Goal: Information Seeking & Learning: Find specific fact

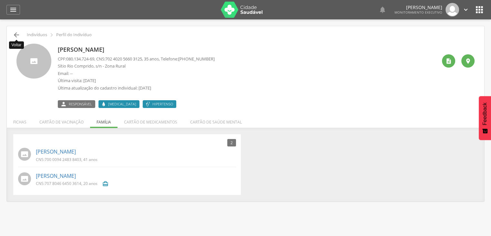
click at [15, 35] on icon "" at bounding box center [17, 35] width 8 height 8
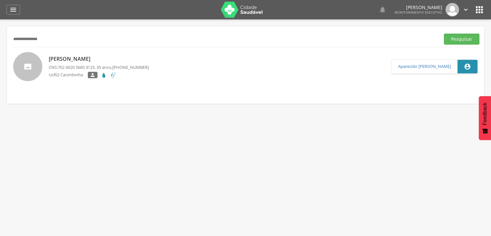
click at [69, 39] on input "**********" at bounding box center [225, 39] width 426 height 11
type input "*"
click at [446, 38] on button "Pesquisar" at bounding box center [462, 39] width 36 height 11
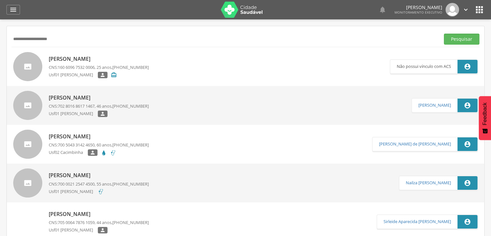
click at [90, 97] on p "Joao Batista de Souza" at bounding box center [99, 97] width 100 height 7
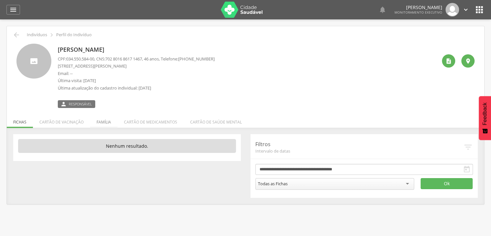
click at [99, 124] on li "Família" at bounding box center [103, 120] width 27 height 15
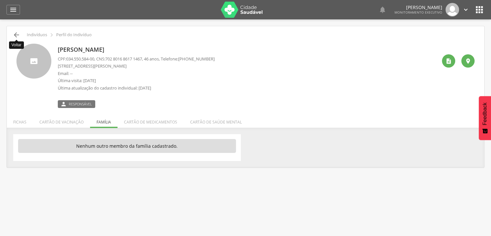
click at [14, 34] on icon "" at bounding box center [17, 35] width 8 height 8
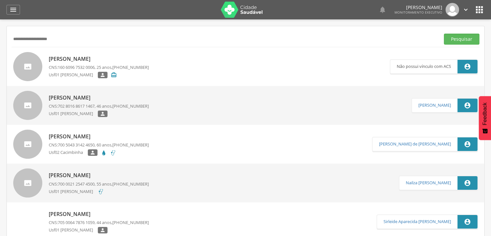
click at [64, 175] on p "[PERSON_NAME]" at bounding box center [99, 175] width 100 height 7
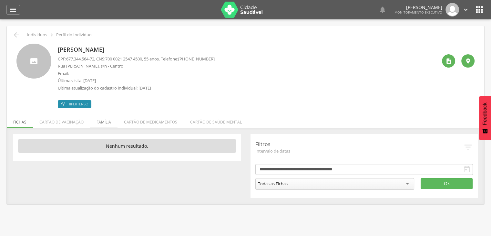
click at [96, 122] on li "Família" at bounding box center [103, 120] width 27 height 15
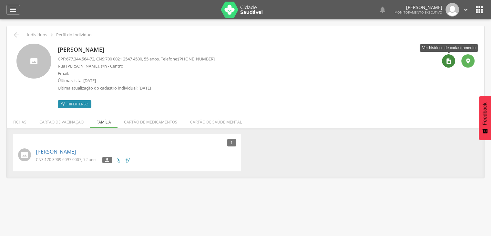
click at [448, 58] on icon "" at bounding box center [449, 61] width 6 height 6
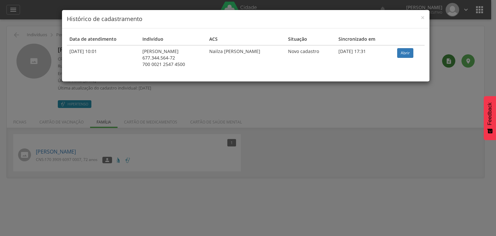
click at [448, 58] on div "× Histórico de cadastramento Data de atendimento Indivíduo ACS Situação Sincron…" at bounding box center [248, 118] width 496 height 236
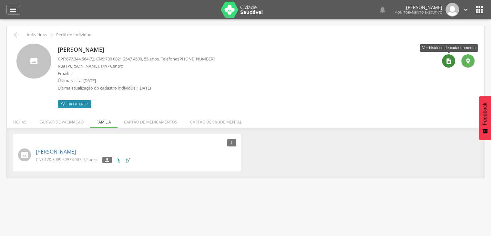
click at [448, 60] on icon "" at bounding box center [449, 61] width 6 height 6
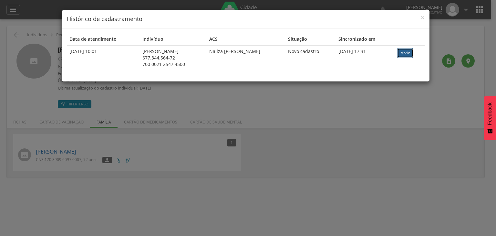
click at [411, 52] on link "Abrir" at bounding box center [405, 53] width 16 height 10
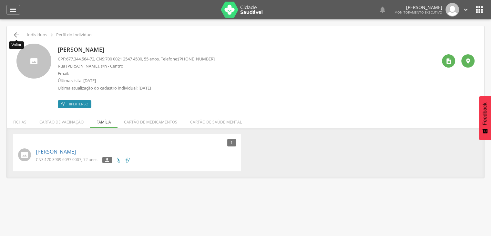
click at [16, 36] on icon "" at bounding box center [17, 35] width 8 height 8
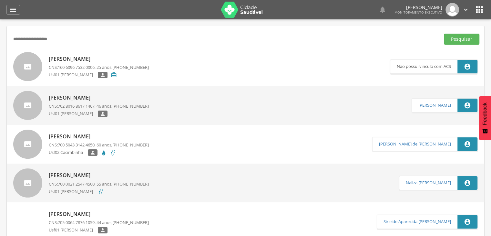
click at [16, 36] on input "**********" at bounding box center [225, 39] width 426 height 11
click at [86, 39] on input "**********" at bounding box center [225, 39] width 426 height 11
type input "*"
click at [444, 34] on button "Pesquisar" at bounding box center [462, 39] width 36 height 11
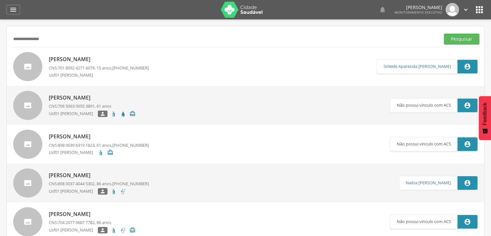
click at [30, 40] on input "**********" at bounding box center [225, 39] width 426 height 11
click at [444, 34] on button "Pesquisar" at bounding box center [462, 39] width 36 height 11
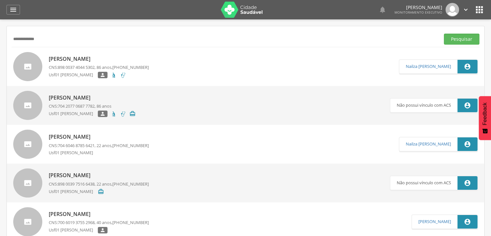
click at [71, 58] on p "Jose Medeiros Costa" at bounding box center [99, 58] width 100 height 7
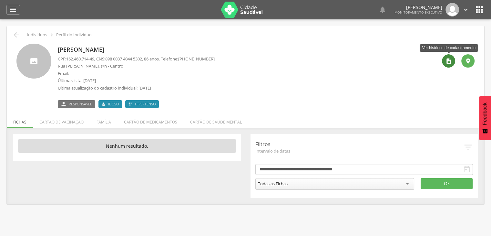
click at [449, 63] on icon "" at bounding box center [449, 61] width 6 height 6
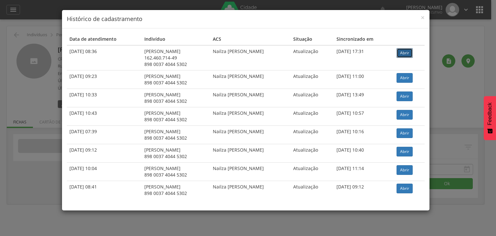
click at [405, 51] on link "Abrir" at bounding box center [405, 53] width 16 height 10
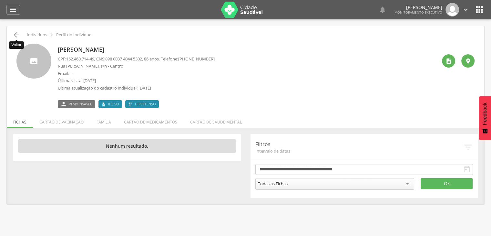
click at [18, 36] on icon "" at bounding box center [17, 35] width 8 height 8
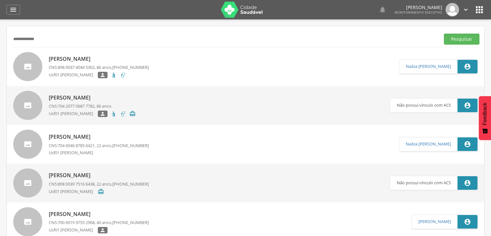
click at [49, 42] on input "**********" at bounding box center [225, 39] width 426 height 11
type input "*"
click at [444, 34] on button "Pesquisar" at bounding box center [462, 39] width 36 height 11
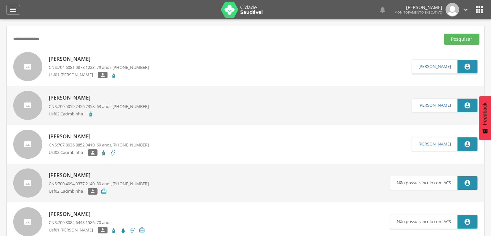
click at [66, 57] on p "Assis dos Santos" at bounding box center [99, 58] width 100 height 7
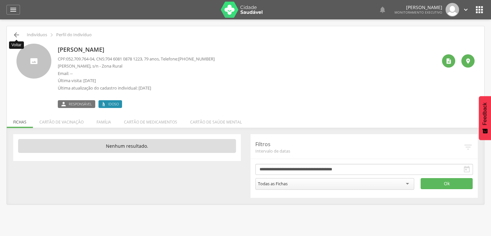
click at [17, 33] on icon "" at bounding box center [17, 35] width 8 height 8
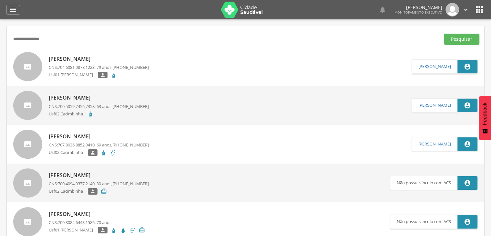
click at [80, 40] on input "**********" at bounding box center [225, 39] width 426 height 11
type input "*"
click at [489, 33] on div " Supervisão  Distritos  Ubs Coordenador: - São João do Tigre / PB Intervalo …" at bounding box center [245, 137] width 491 height 236
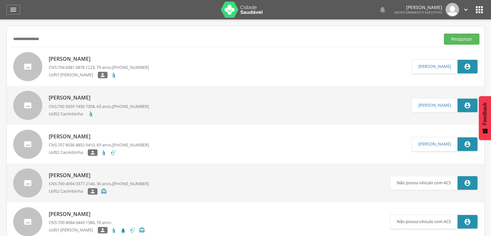
click at [488, 32] on div " Supervisão  Distritos  Ubs Coordenador: - São João do Tigre / PB Intervalo …" at bounding box center [245, 137] width 491 height 236
click at [464, 39] on button "Pesquisar" at bounding box center [462, 39] width 36 height 11
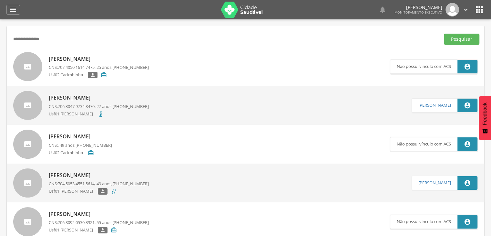
click at [119, 108] on span "(87) 99183-9169" at bounding box center [130, 106] width 36 height 6
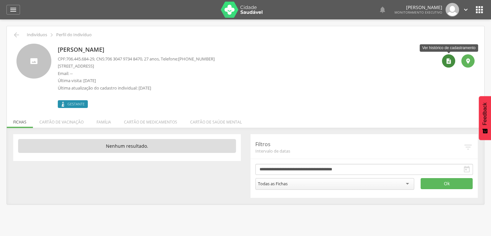
click at [450, 66] on div "" at bounding box center [448, 60] width 13 height 13
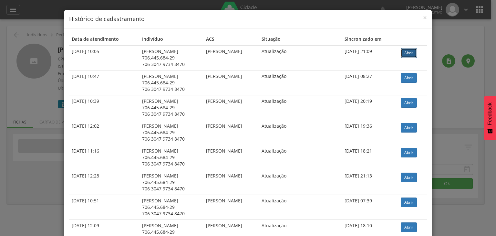
click at [402, 50] on link "Abrir" at bounding box center [409, 53] width 16 height 10
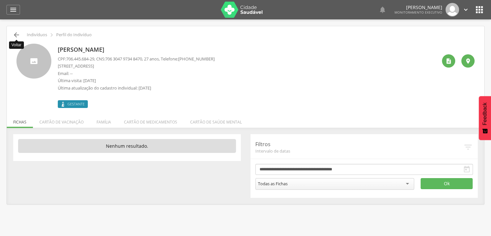
click at [18, 35] on icon "" at bounding box center [17, 35] width 8 height 8
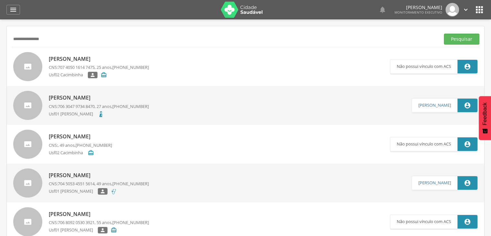
click at [66, 35] on input "**********" at bounding box center [225, 39] width 426 height 11
type input "*"
type input "**********"
click at [453, 42] on button "Pesquisar" at bounding box center [462, 39] width 36 height 11
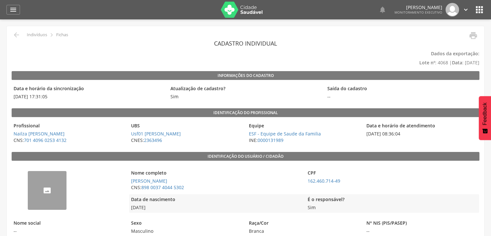
click at [129, 25] on div " Supervisão  Distritos  Ubs Coordenador: - São João do Tigre / PB Intervalo …" at bounding box center [245, 137] width 491 height 236
click at [18, 37] on icon "" at bounding box center [17, 35] width 8 height 8
